Goal: Task Accomplishment & Management: Manage account settings

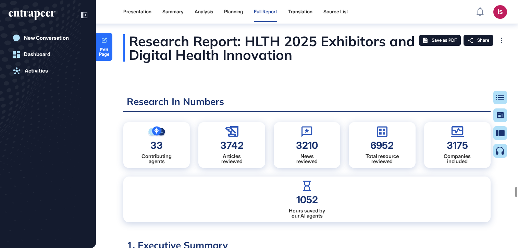
scroll to position [3, 0]
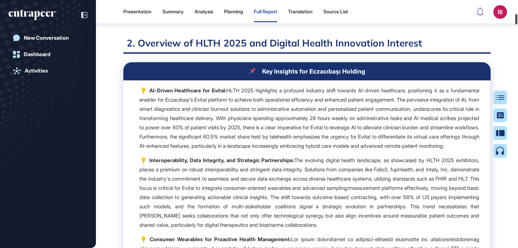
scroll to position [0, 0]
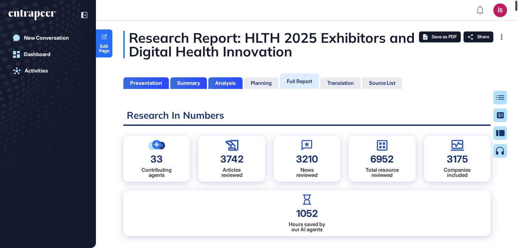
drag, startPoint x: 516, startPoint y: 190, endPoint x: 511, endPoint y: 1, distance: 189.0
click at [515, 0] on html "İS Admin Dashboard Dashboard Profile My Content Request More Data New Conversat…" at bounding box center [259, 124] width 518 height 248
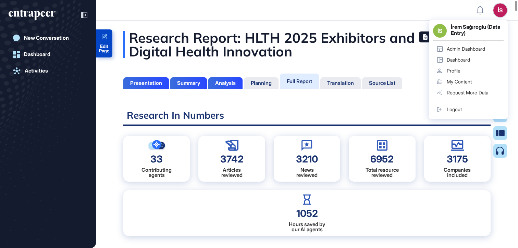
click at [104, 36] on icon at bounding box center [104, 36] width 5 height 5
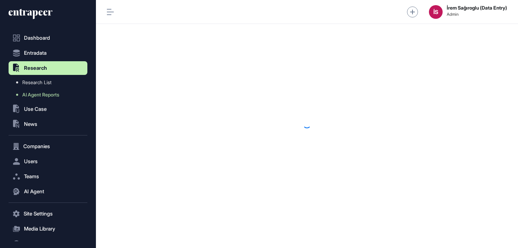
scroll to position [0, 0]
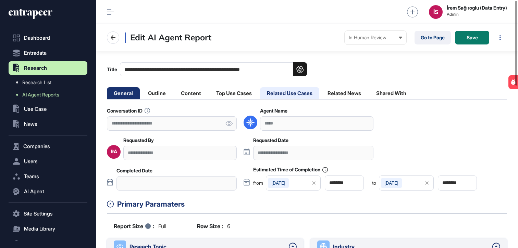
click at [289, 92] on li "Related Use Cases" at bounding box center [289, 93] width 59 height 12
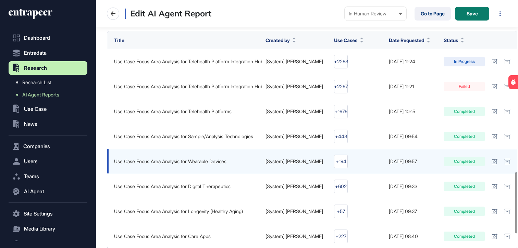
scroll to position [691, 0]
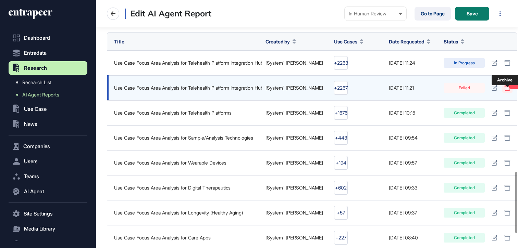
click at [506, 91] on icon at bounding box center [507, 87] width 6 height 5
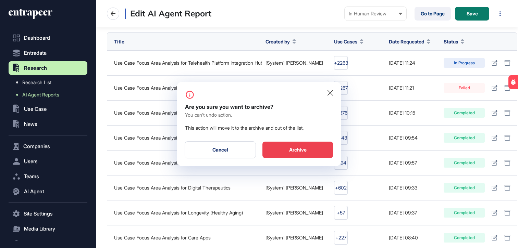
click at [293, 146] on div "Archive" at bounding box center [297, 150] width 71 height 16
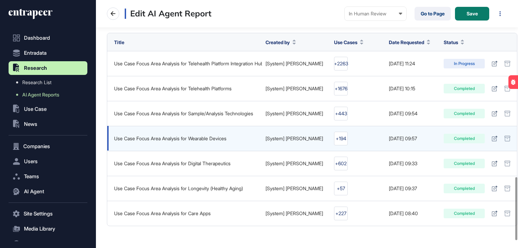
scroll to position [687, 0]
